Goal: Ask a question

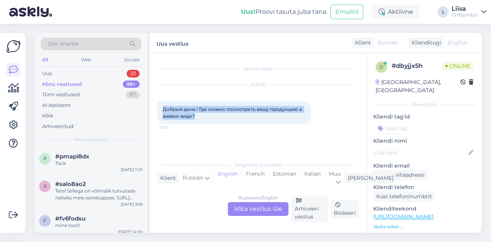
drag, startPoint x: 162, startPoint y: 110, endPoint x: 201, endPoint y: 117, distance: 39.8
click at [201, 117] on div "Добрый день ! Где можно посмотреть вашу продукцию в живом виде? 13:17" at bounding box center [233, 112] width 153 height 23
copy span "Добрый день ! Где можно посмотреть вашу продукцию в живом виде?"
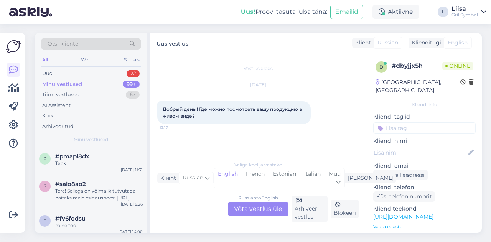
click at [242, 204] on div "Russian to English Võta vestlus üle" at bounding box center [258, 209] width 61 height 14
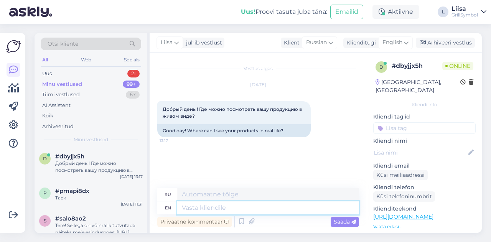
click at [198, 211] on textarea at bounding box center [268, 207] width 182 height 13
type textarea "Hi!"
type textarea "Привет!"
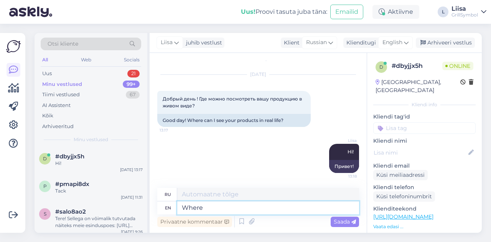
type textarea "Where"
type textarea "Где"
type textarea "W"
type textarea "In G"
type textarea "В"
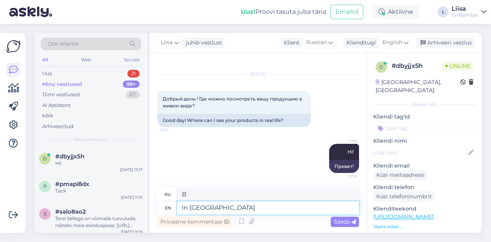
type textarea "In [GEOGRAPHIC_DATA]?"
type textarea "В [GEOGRAPHIC_DATA]?"
type textarea "In [GEOGRAPHIC_DATA]?"
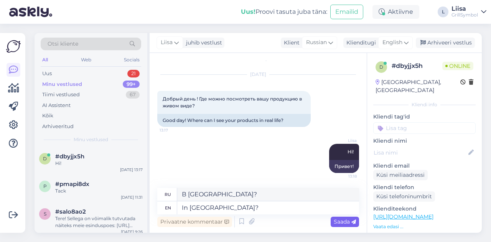
click at [338, 224] on span "Saada" at bounding box center [345, 221] width 22 height 7
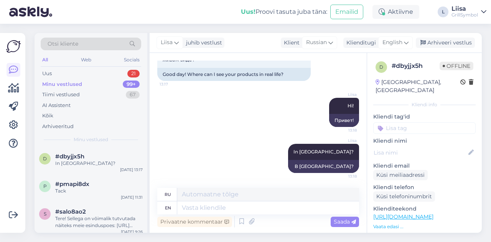
click at [434, 215] on link "[URL][DOMAIN_NAME]" at bounding box center [403, 216] width 60 height 7
